Goal: Find specific page/section: Find specific page/section

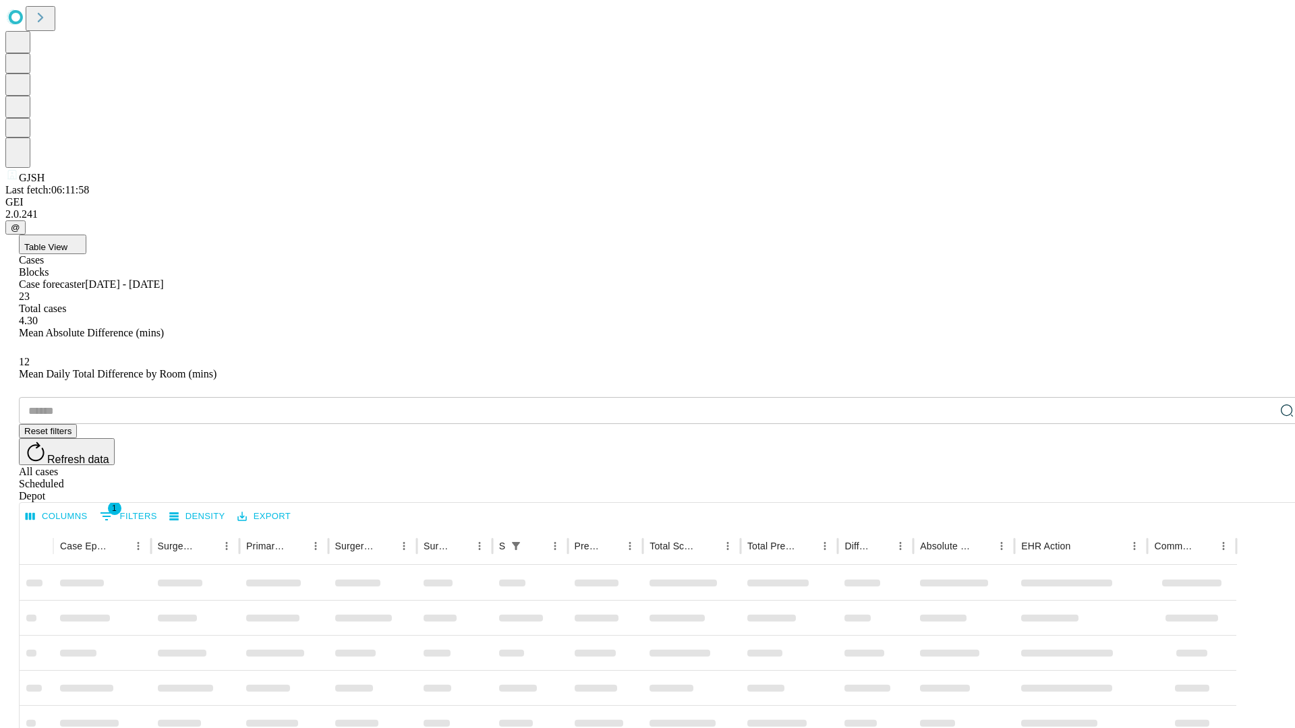
click at [1260, 490] on div "Depot" at bounding box center [661, 496] width 1284 height 12
